Goal: Transaction & Acquisition: Book appointment/travel/reservation

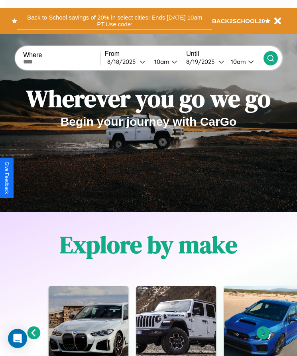
click at [115, 21] on button "Back to School savings of 20% in select cities! Ends [DATE] 10am PT. Use code:" at bounding box center [114, 21] width 195 height 18
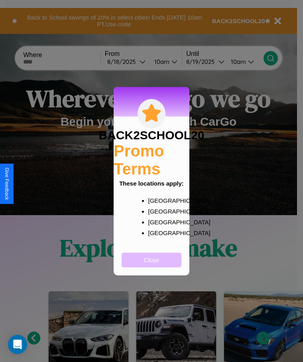
click at [152, 265] on button "Close" at bounding box center [152, 260] width 60 height 15
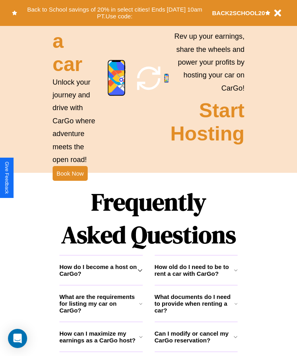
scroll to position [896, 0]
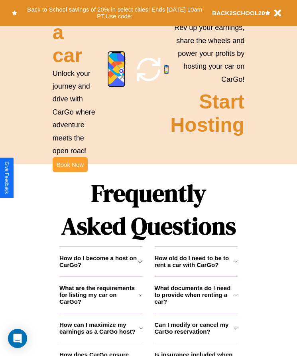
click at [70, 172] on button "Book Now" at bounding box center [70, 164] width 35 height 15
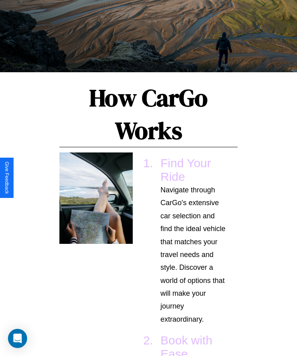
scroll to position [854, 0]
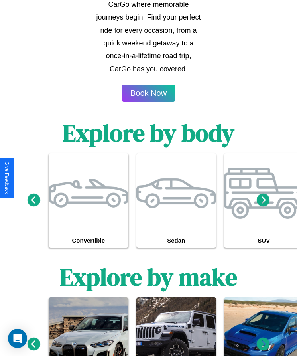
type input "******"
click at [264, 347] on icon at bounding box center [263, 344] width 13 height 13
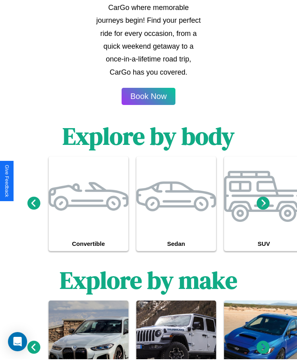
scroll to position [0, 0]
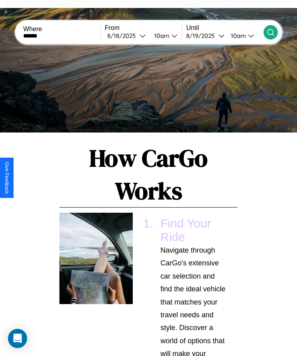
click at [271, 32] on icon at bounding box center [271, 32] width 8 height 8
